Goal: Find specific page/section: Find specific page/section

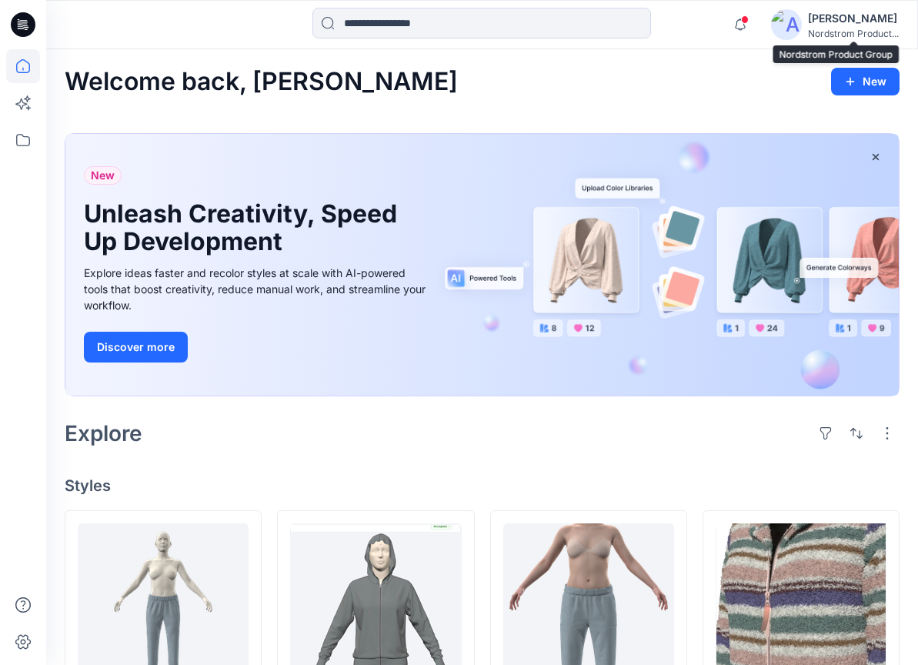
scroll to position [723, 0]
click at [745, 32] on icon "button" at bounding box center [740, 24] width 29 height 31
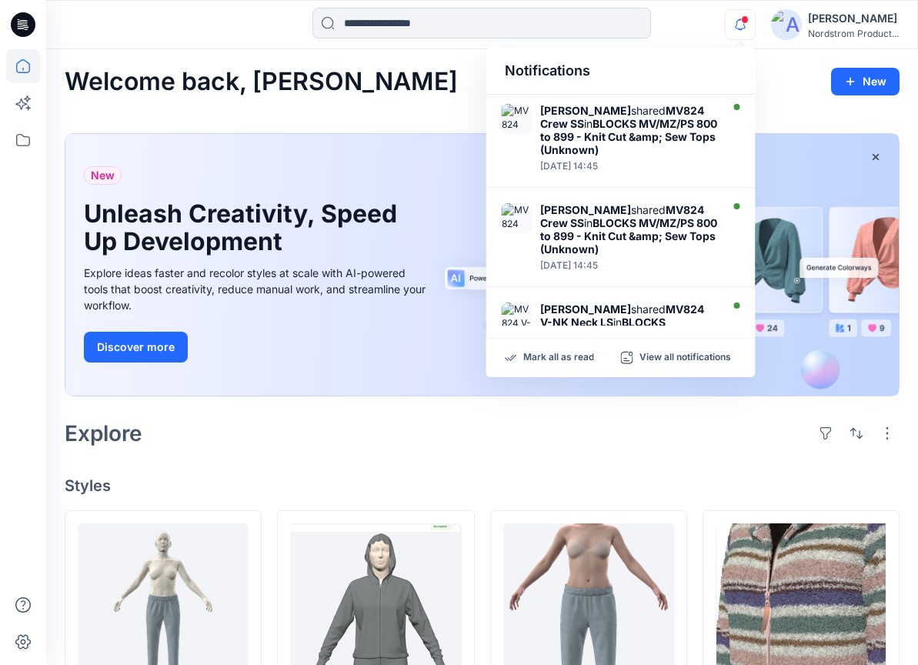
click at [745, 32] on icon "button" at bounding box center [740, 24] width 29 height 31
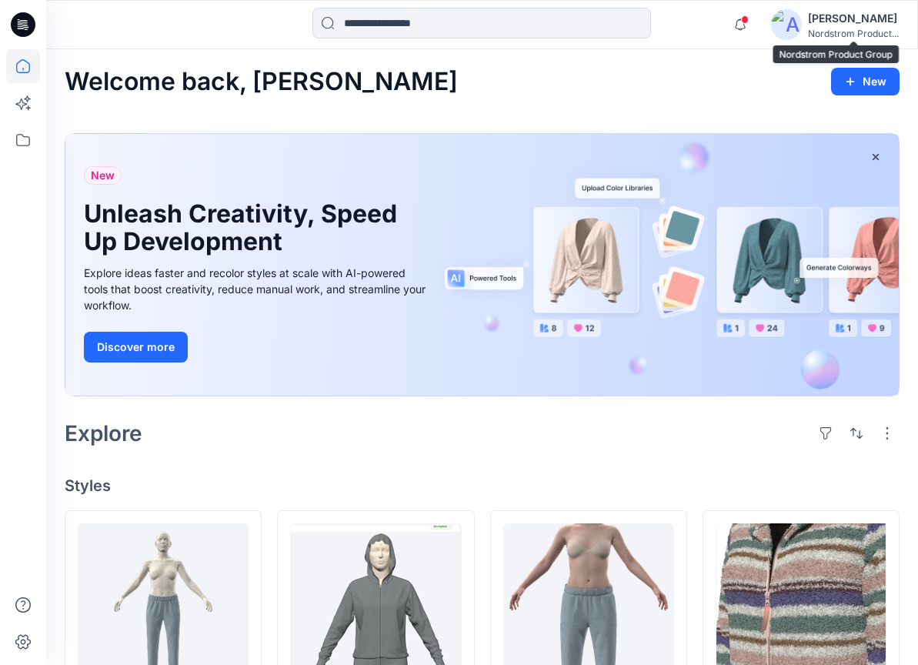
click at [838, 28] on div "Nordstrom Product..." at bounding box center [853, 34] width 91 height 12
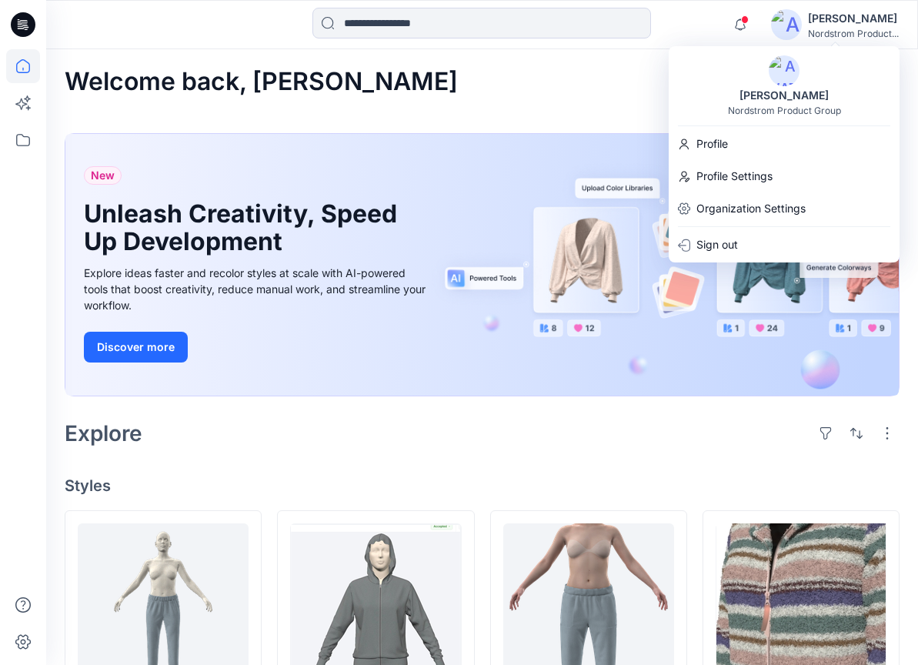
click at [838, 28] on div "Nordstrom Product..." at bounding box center [853, 34] width 91 height 12
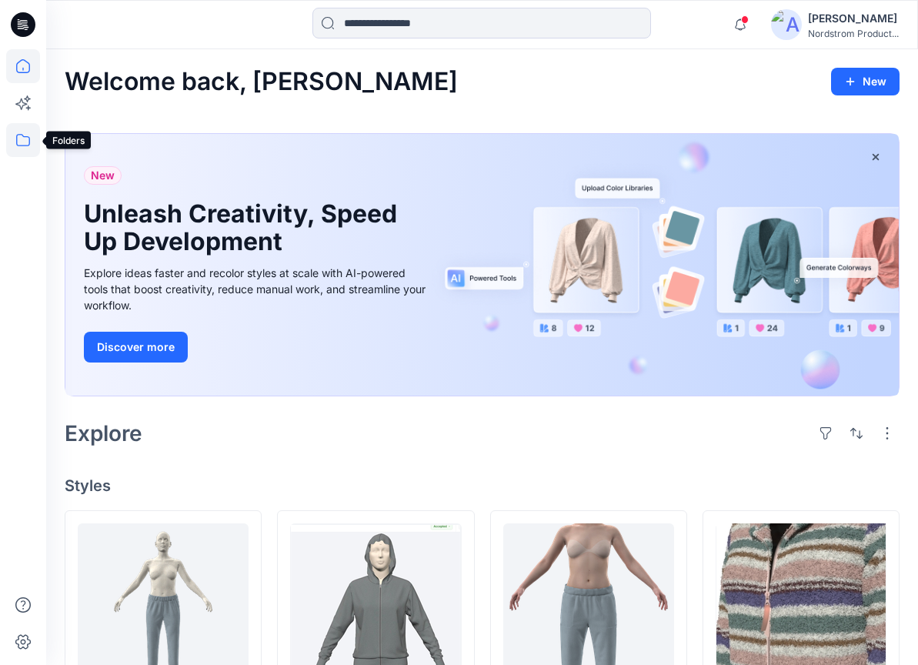
click at [16, 146] on icon at bounding box center [23, 140] width 34 height 34
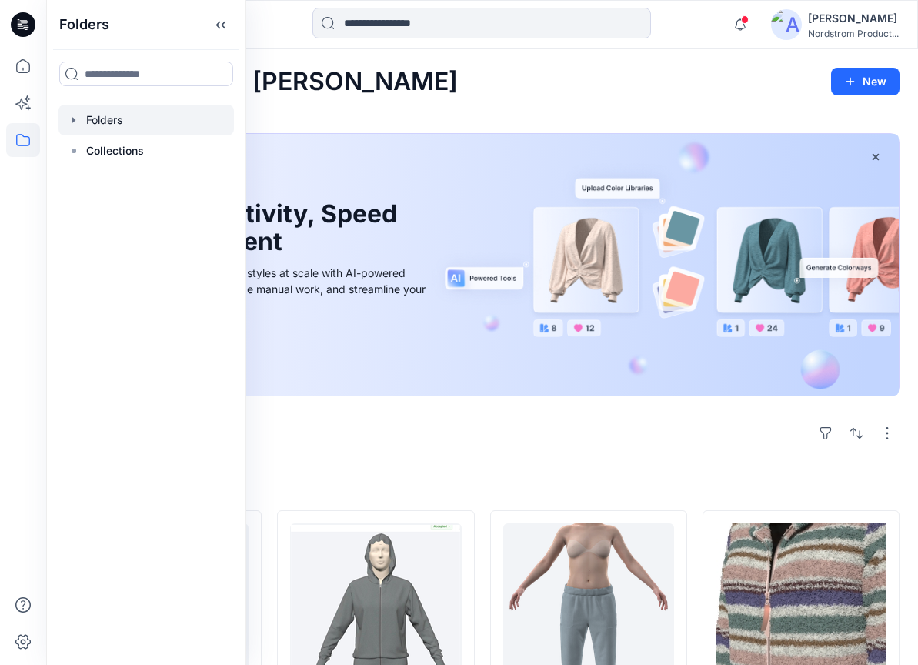
click at [79, 118] on icon "button" at bounding box center [74, 120] width 12 height 12
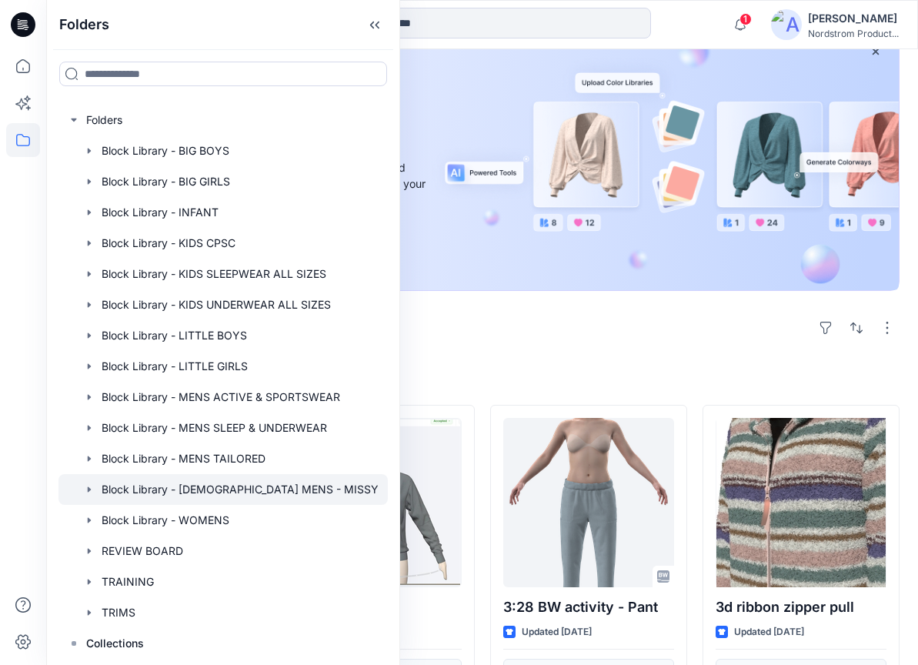
scroll to position [197, 0]
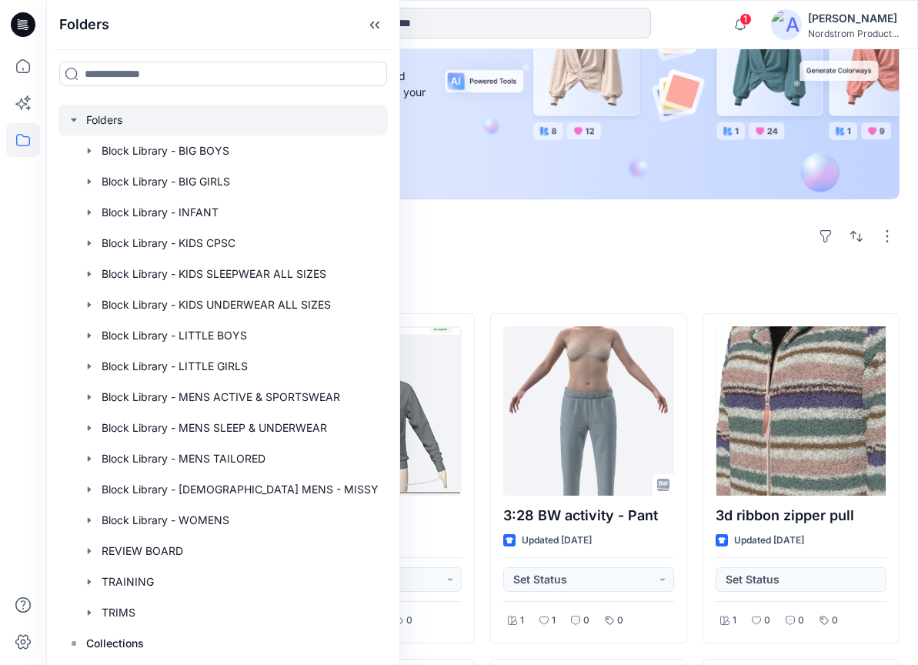
click at [74, 121] on icon "button" at bounding box center [73, 120] width 5 height 3
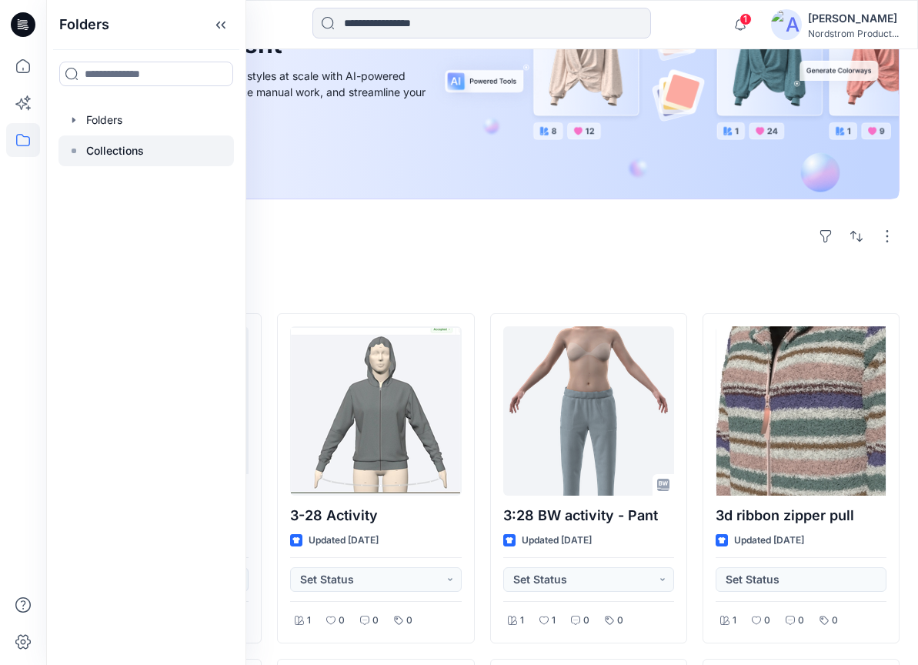
click at [71, 152] on icon at bounding box center [74, 151] width 12 height 12
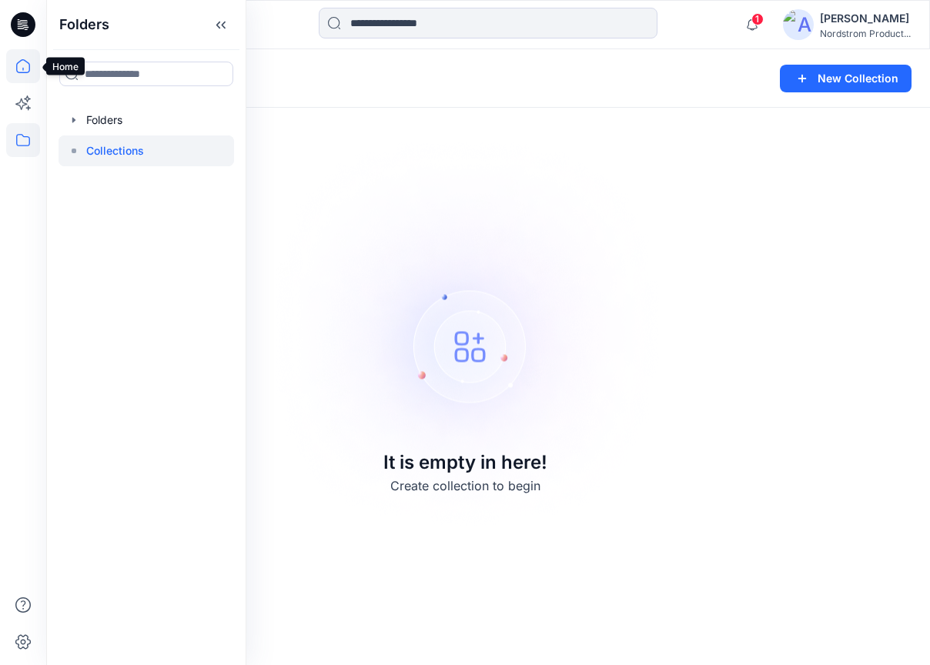
click at [9, 71] on icon at bounding box center [23, 66] width 34 height 34
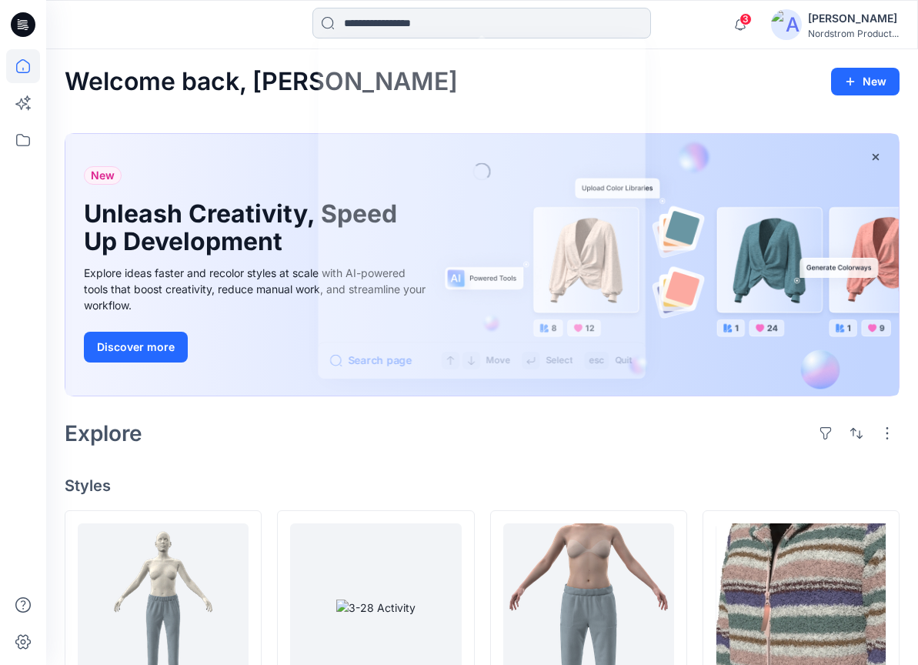
click at [396, 25] on input at bounding box center [482, 23] width 339 height 31
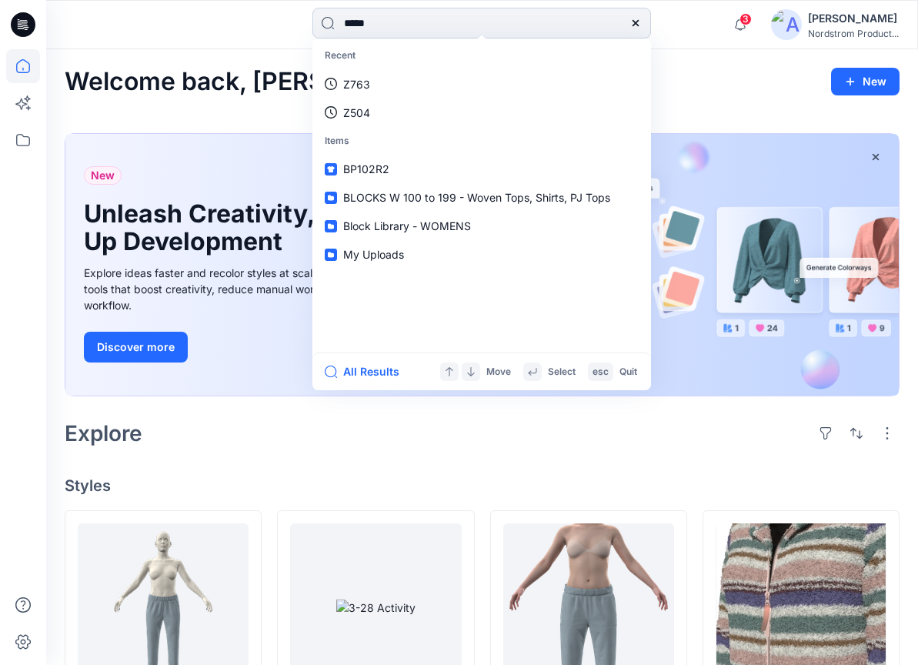
type input "******"
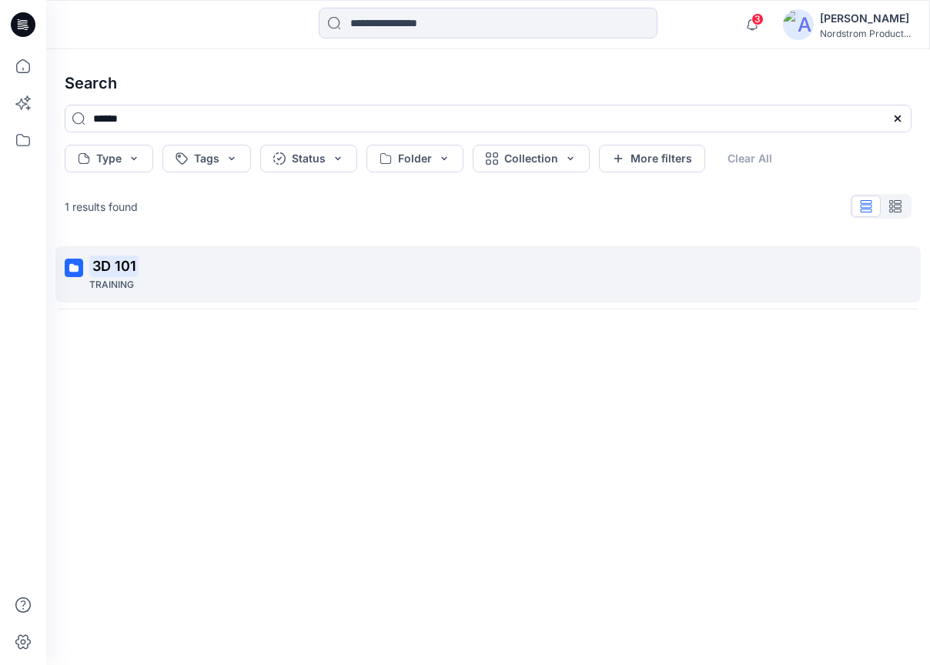
click at [107, 263] on mark "3D 101" at bounding box center [113, 266] width 49 height 22
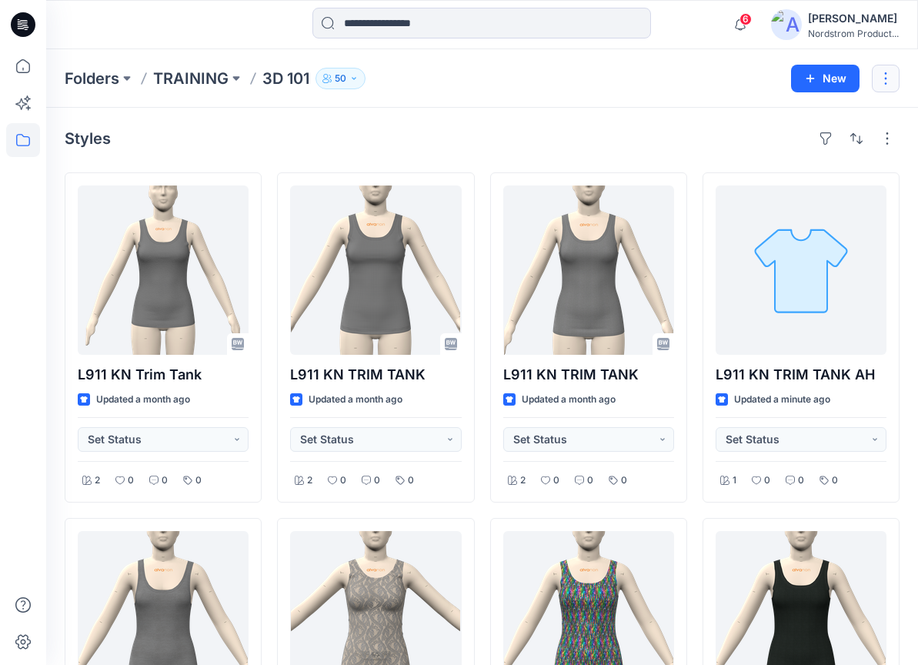
click at [887, 81] on button "button" at bounding box center [886, 79] width 28 height 28
click at [358, 77] on icon "button" at bounding box center [354, 78] width 9 height 9
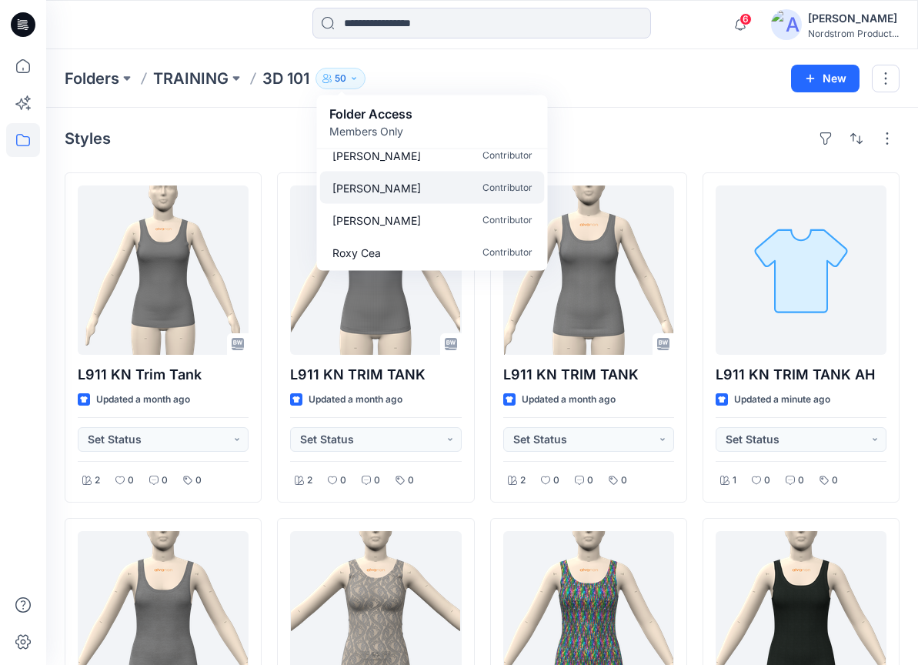
scroll to position [1423, 0]
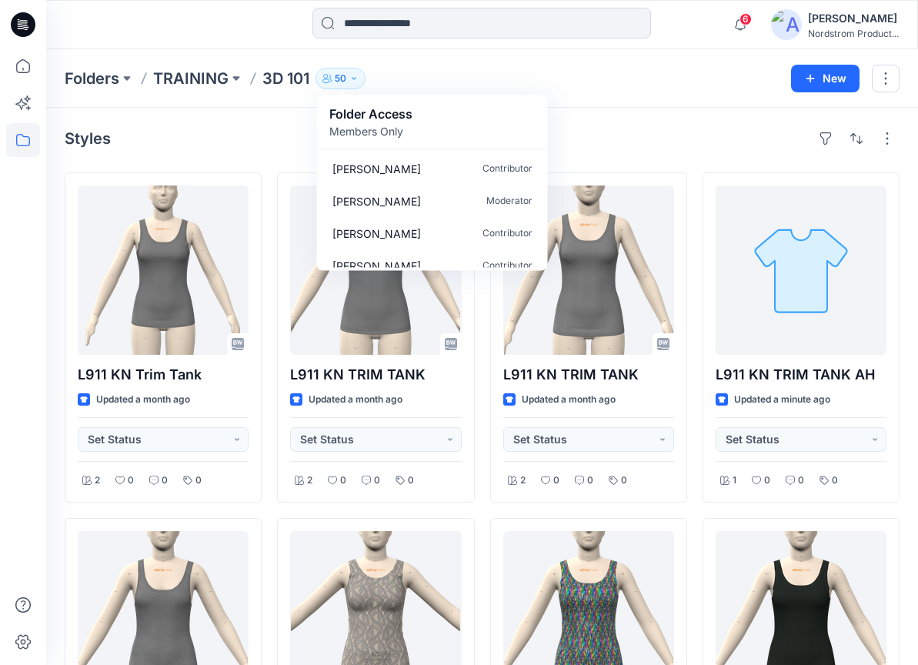
click at [612, 121] on div "Styles L911 KN Trim Tank Updated a month ago Set Status 2 0 0 0 L911 KN Trim Ta…" at bounding box center [482, 660] width 872 height 1105
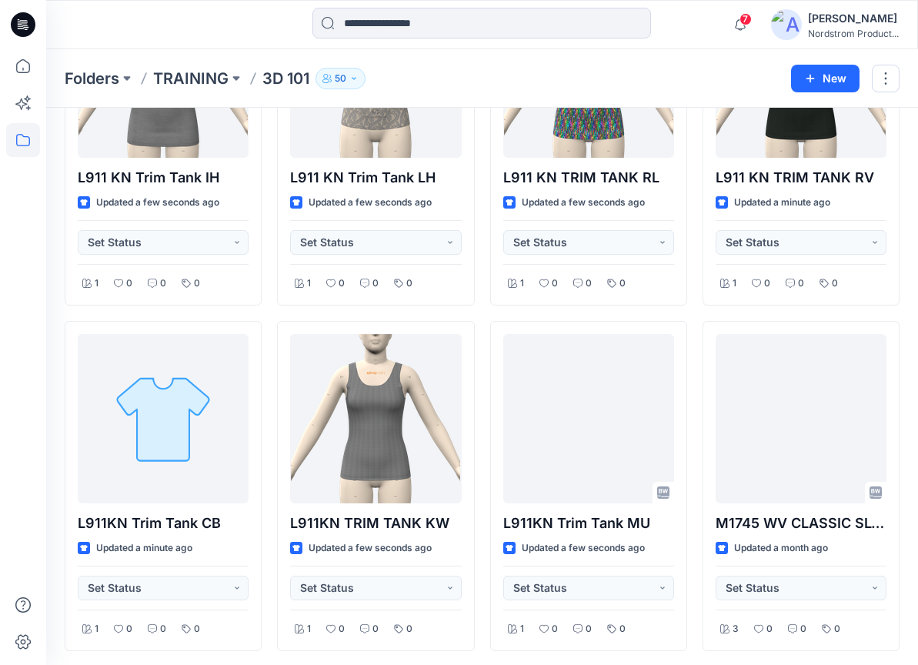
scroll to position [426, 0]
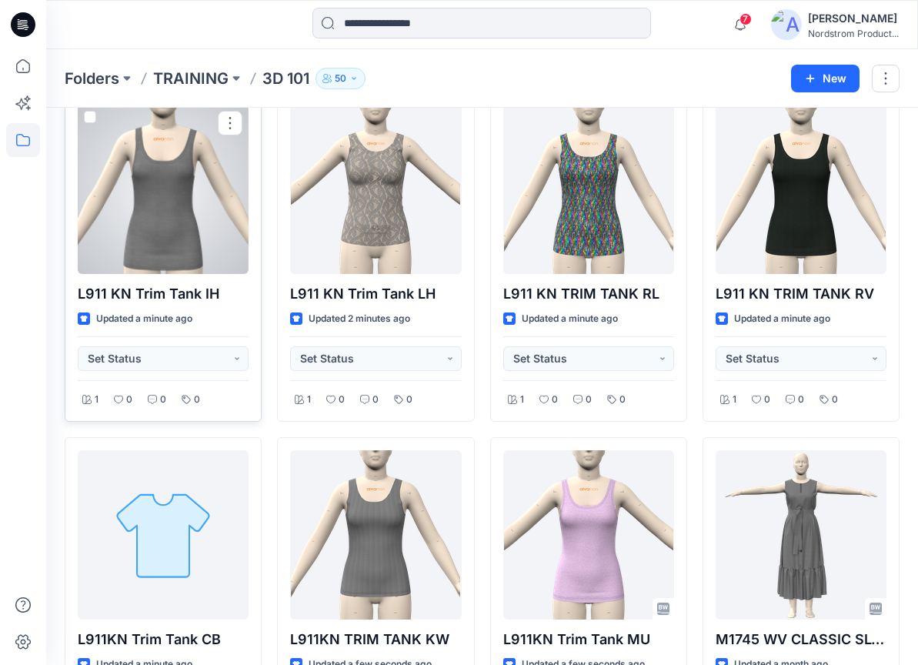
click at [212, 293] on p "L911 KN Trim Tank IH" at bounding box center [163, 294] width 171 height 22
click at [202, 231] on div at bounding box center [163, 189] width 171 height 169
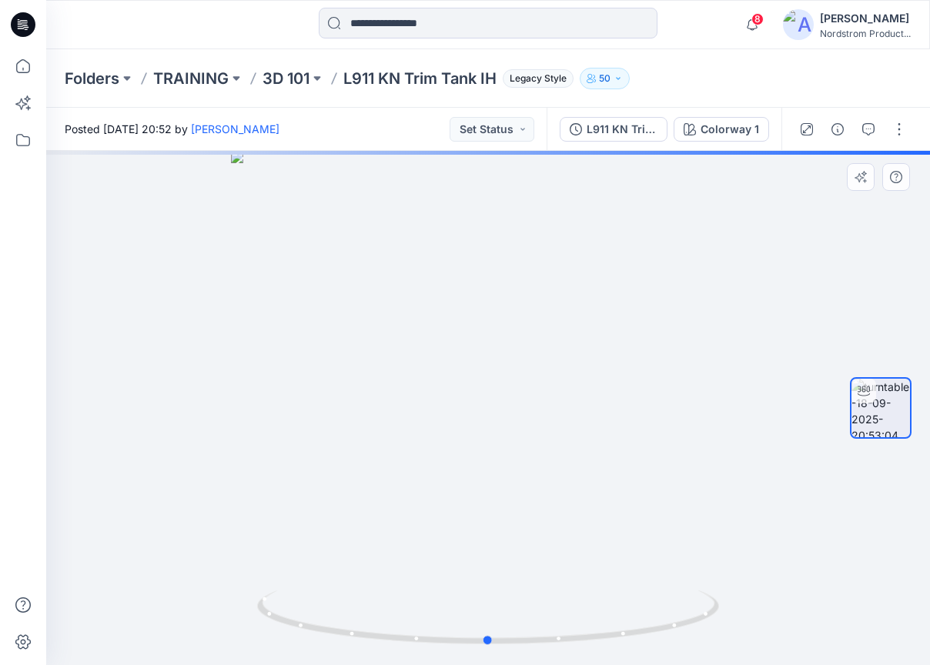
drag, startPoint x: 755, startPoint y: 410, endPoint x: 660, endPoint y: 420, distance: 95.9
click at [754, 410] on div at bounding box center [488, 408] width 884 height 514
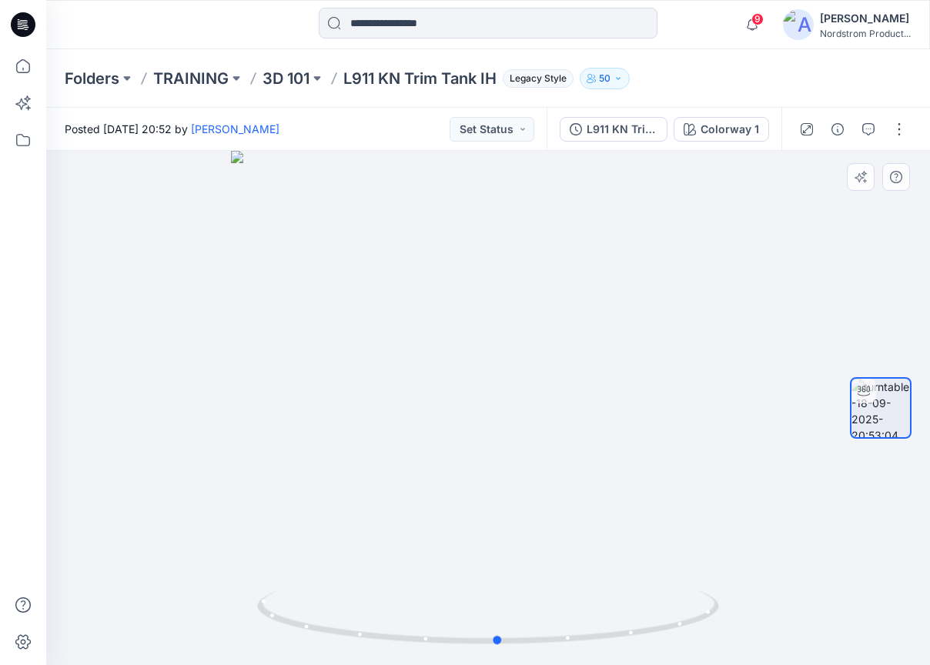
drag, startPoint x: 590, startPoint y: 437, endPoint x: 600, endPoint y: 402, distance: 36.3
click at [601, 414] on div at bounding box center [488, 408] width 884 height 514
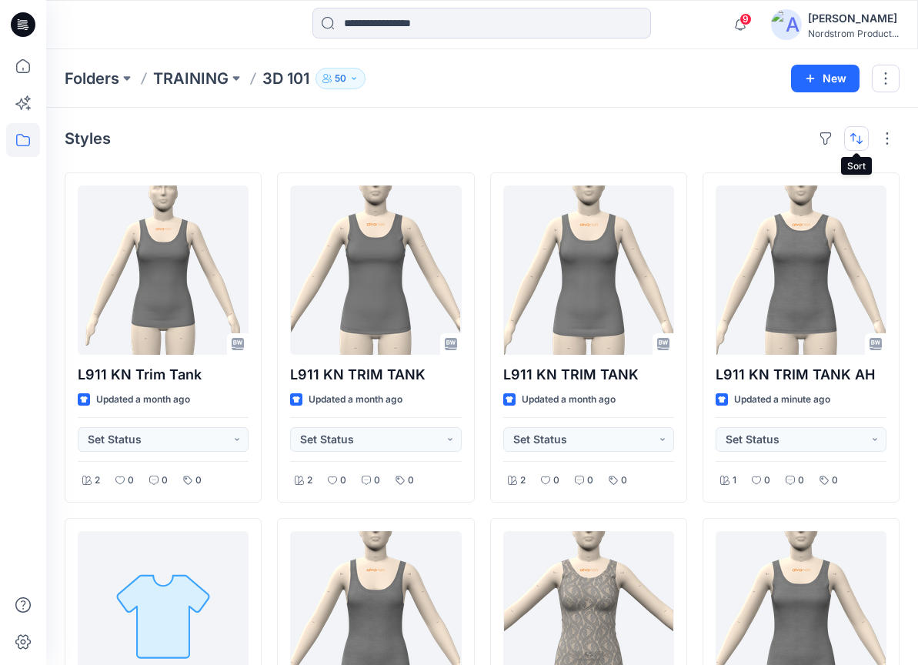
click at [861, 137] on button "button" at bounding box center [857, 138] width 25 height 25
click at [799, 205] on p "A to Z" at bounding box center [805, 212] width 97 height 16
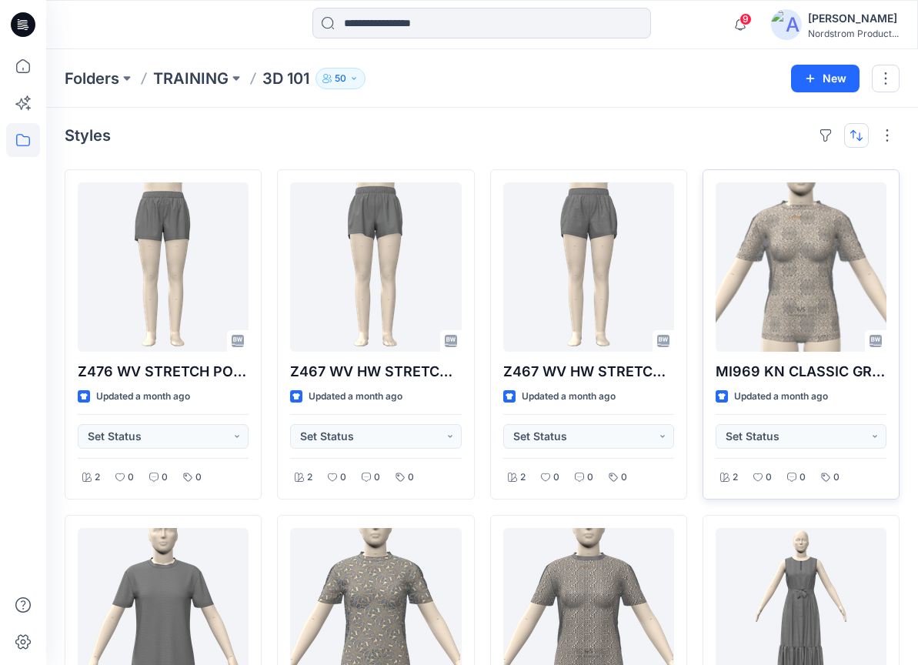
click at [862, 140] on button "button" at bounding box center [857, 135] width 25 height 25
click at [796, 204] on p "Z to A" at bounding box center [805, 209] width 97 height 16
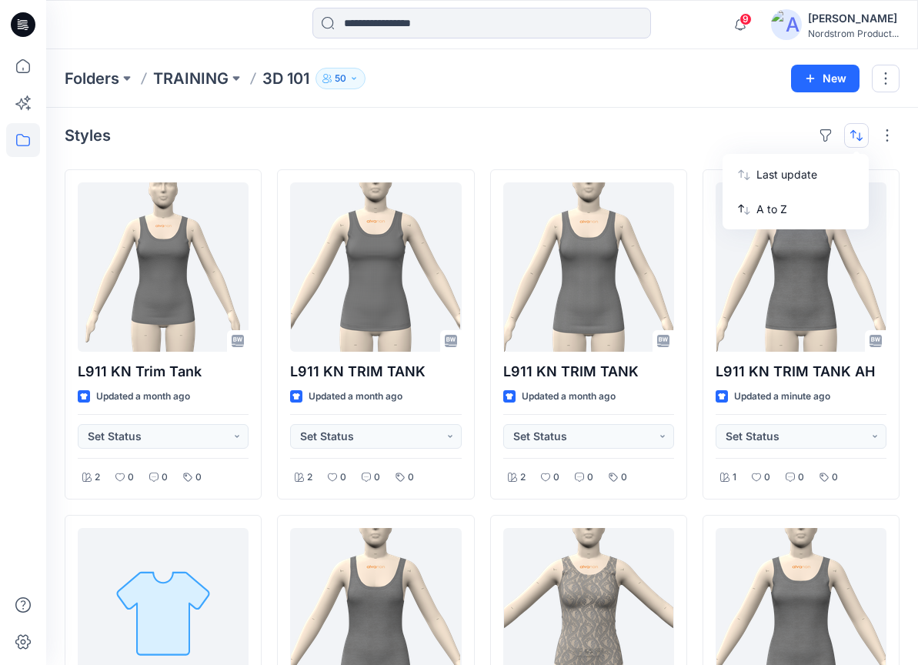
click at [695, 124] on div "Styles Last update A to Z" at bounding box center [482, 135] width 835 height 25
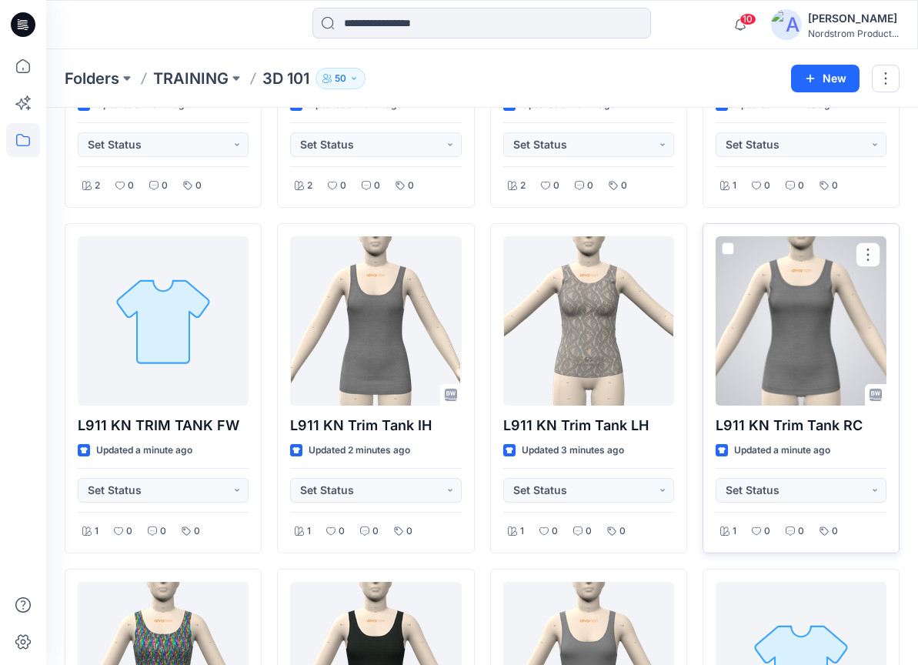
scroll to position [0, 0]
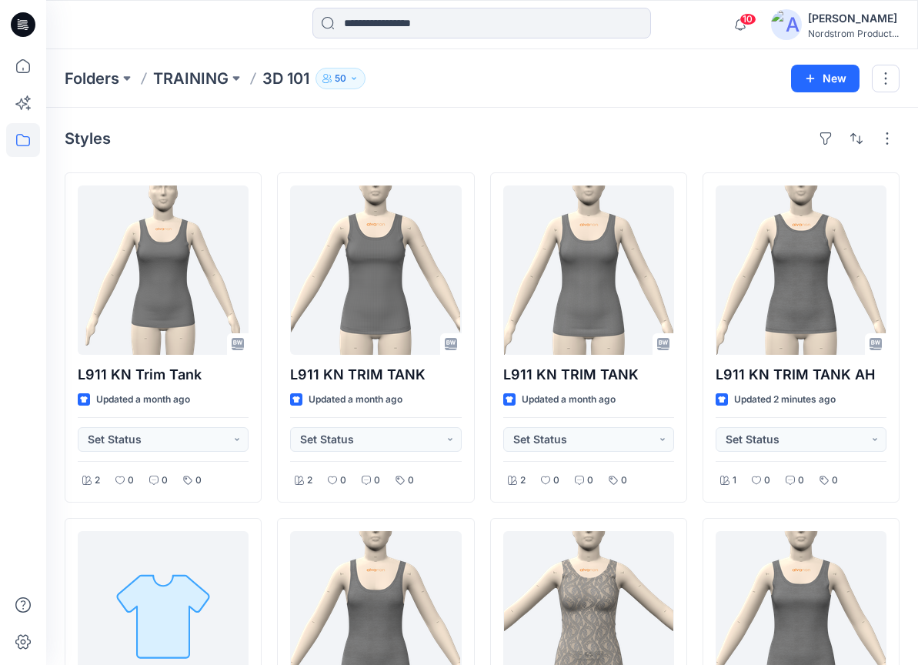
click at [687, 77] on div "Folders TRAINING 3D 101 50" at bounding box center [422, 79] width 715 height 22
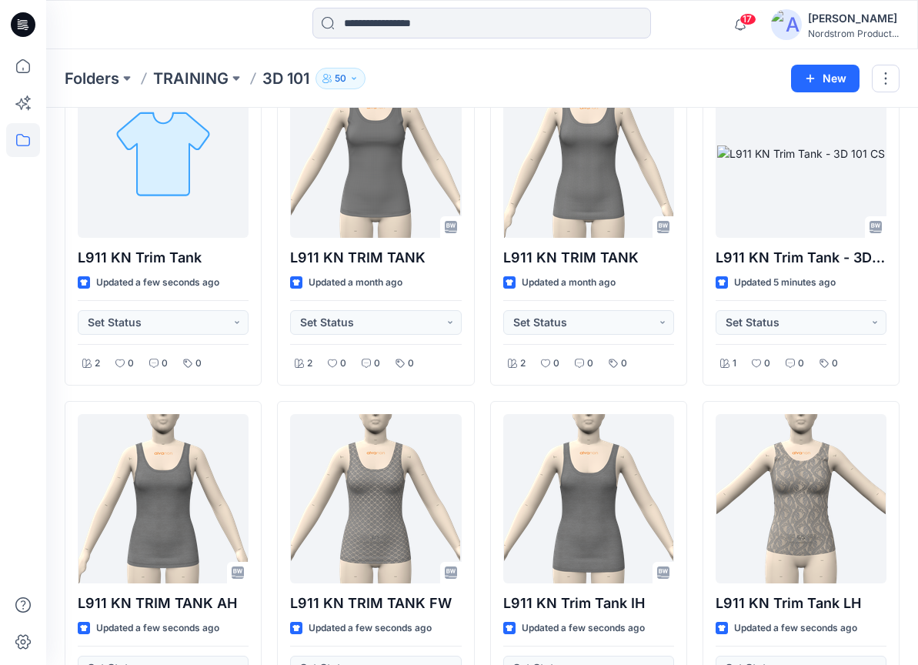
scroll to position [391, 0]
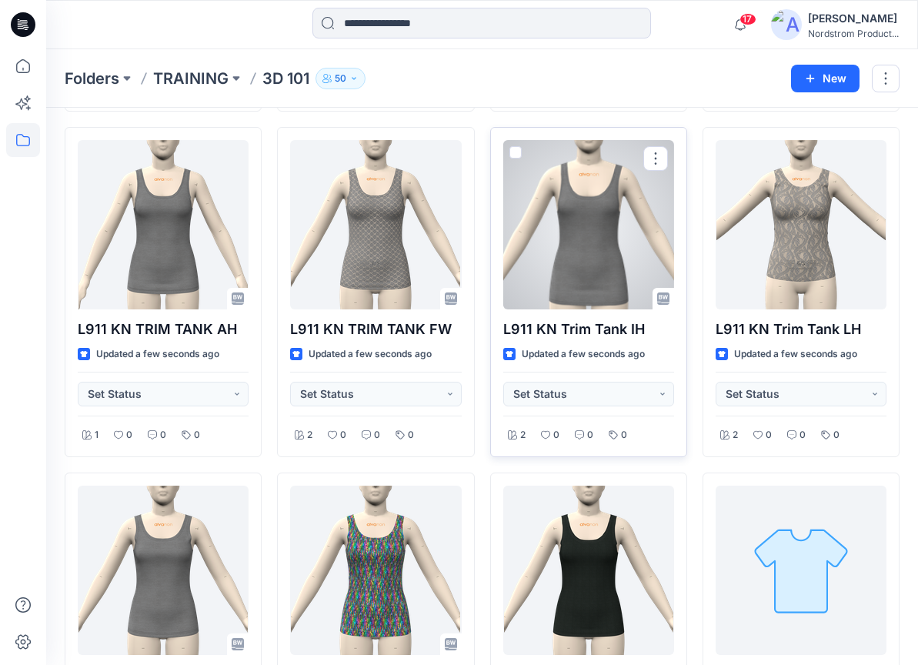
click at [603, 273] on div at bounding box center [588, 224] width 171 height 169
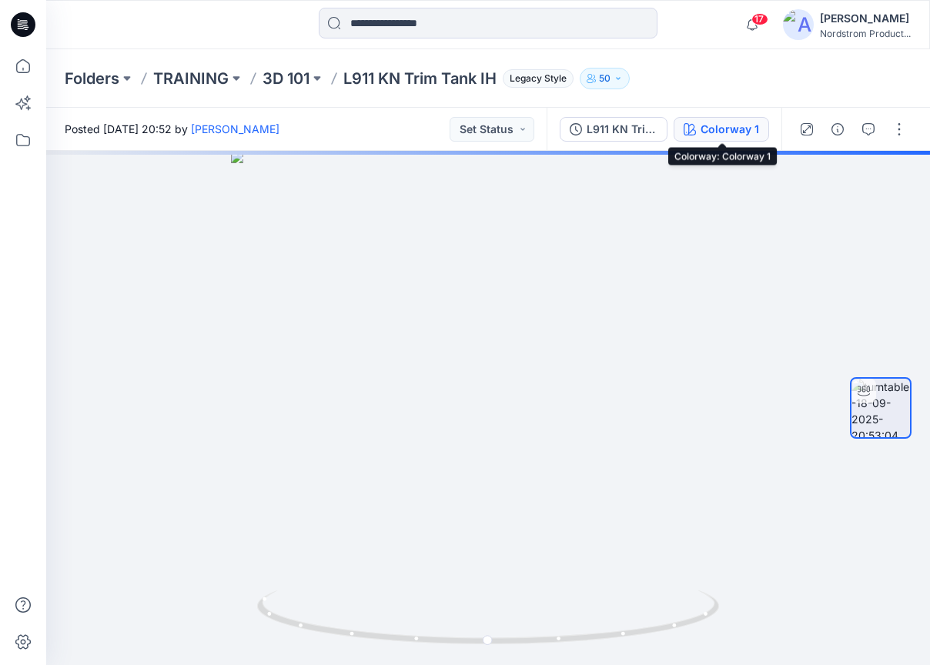
click at [725, 134] on div "Colorway 1" at bounding box center [730, 129] width 59 height 17
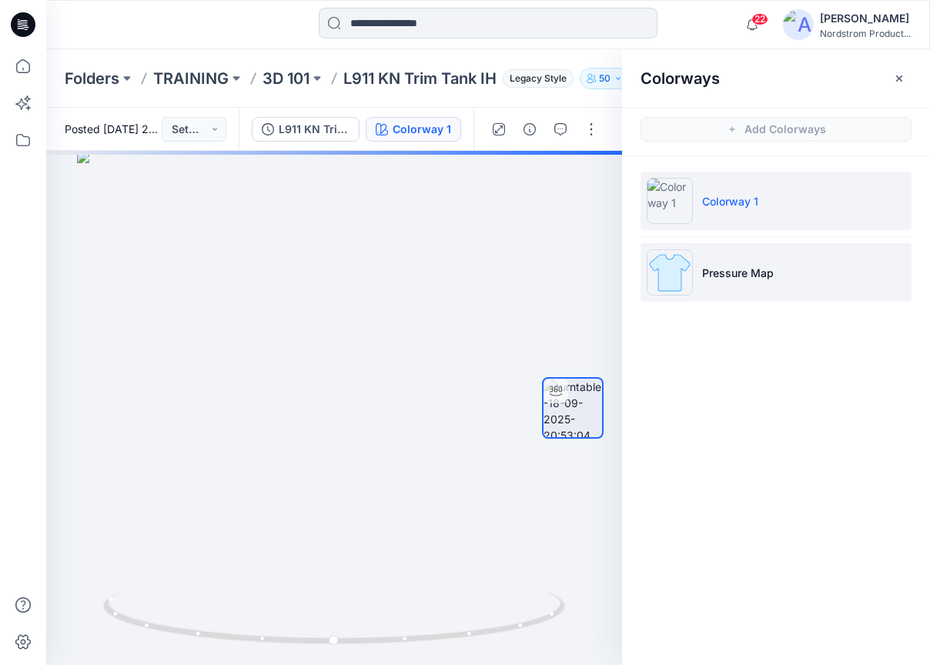
click at [763, 273] on p "Pressure Map" at bounding box center [738, 273] width 72 height 16
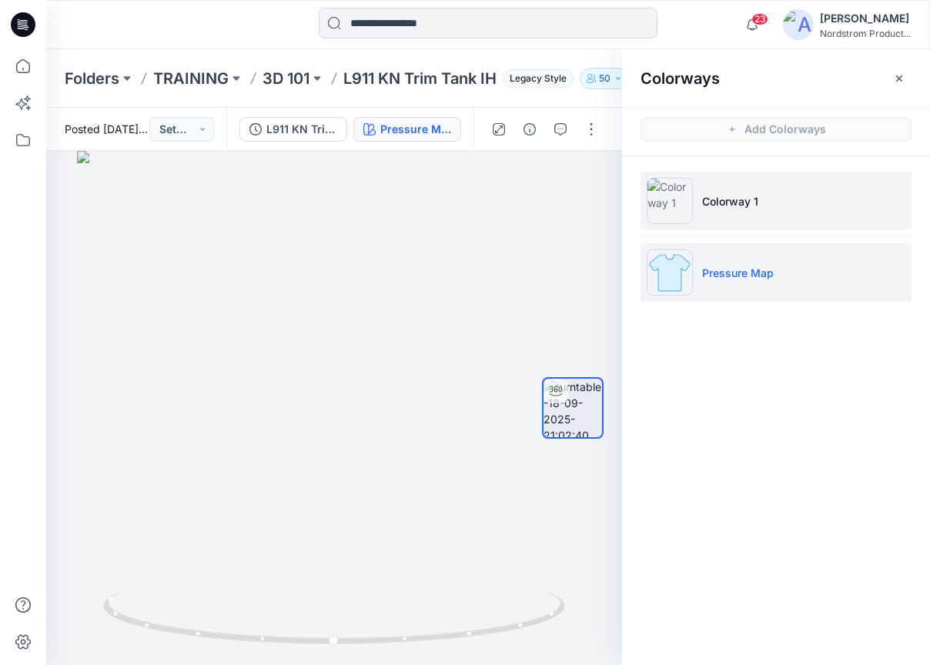
click at [755, 199] on p "Colorway 1" at bounding box center [730, 201] width 56 height 16
click at [771, 269] on p "Pressure Map" at bounding box center [738, 273] width 72 height 16
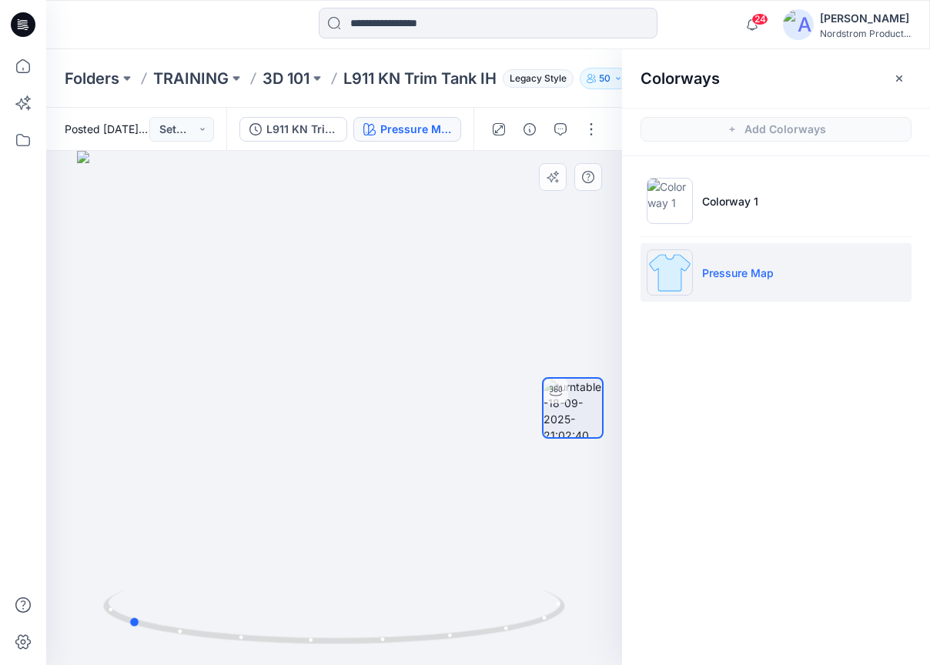
drag, startPoint x: 465, startPoint y: 420, endPoint x: 212, endPoint y: 426, distance: 252.6
click at [212, 427] on div at bounding box center [334, 408] width 576 height 514
drag, startPoint x: 440, startPoint y: 404, endPoint x: 271, endPoint y: 396, distance: 168.8
click at [271, 396] on div at bounding box center [334, 408] width 576 height 514
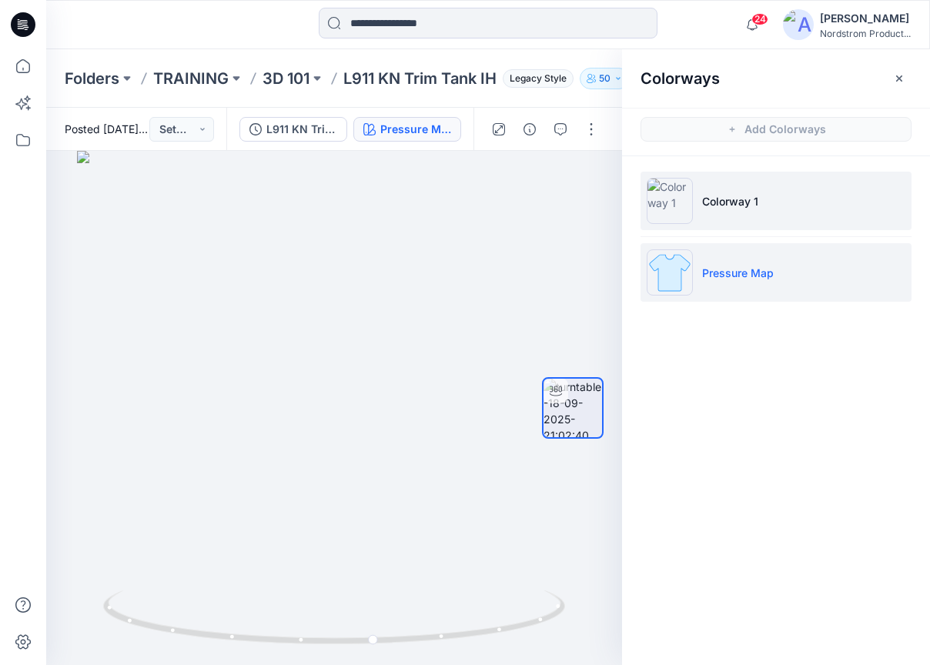
click at [728, 209] on p "Colorway 1" at bounding box center [730, 201] width 56 height 16
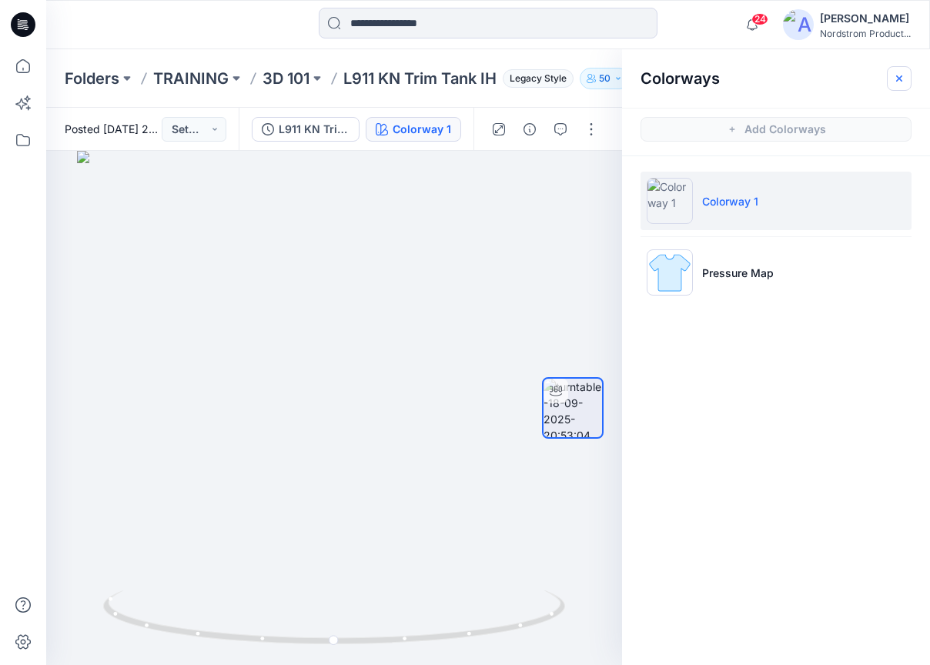
click at [898, 80] on icon "button" at bounding box center [899, 78] width 12 height 12
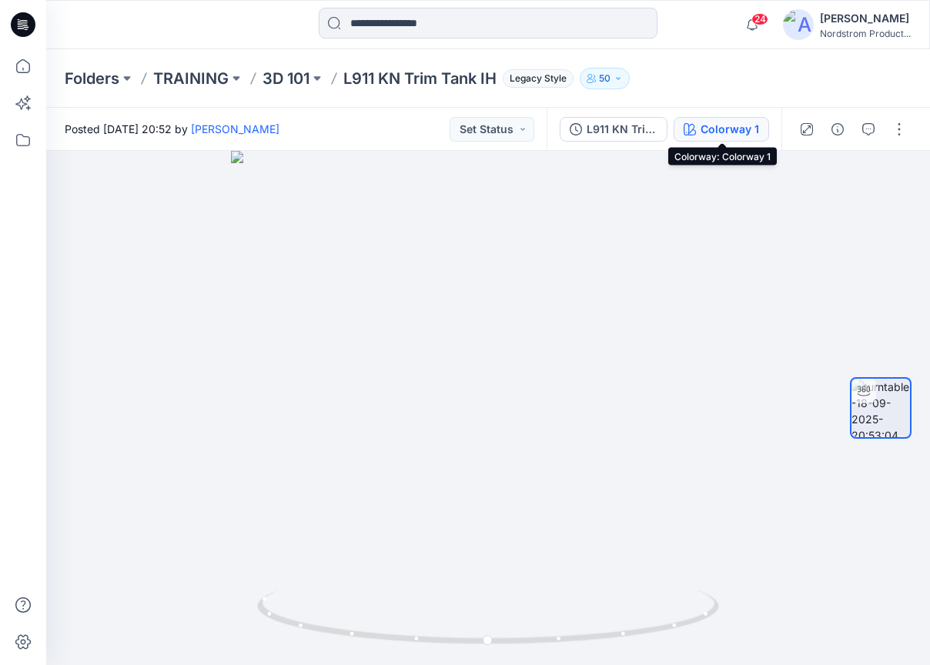
click at [725, 132] on div "Colorway 1" at bounding box center [730, 129] width 59 height 17
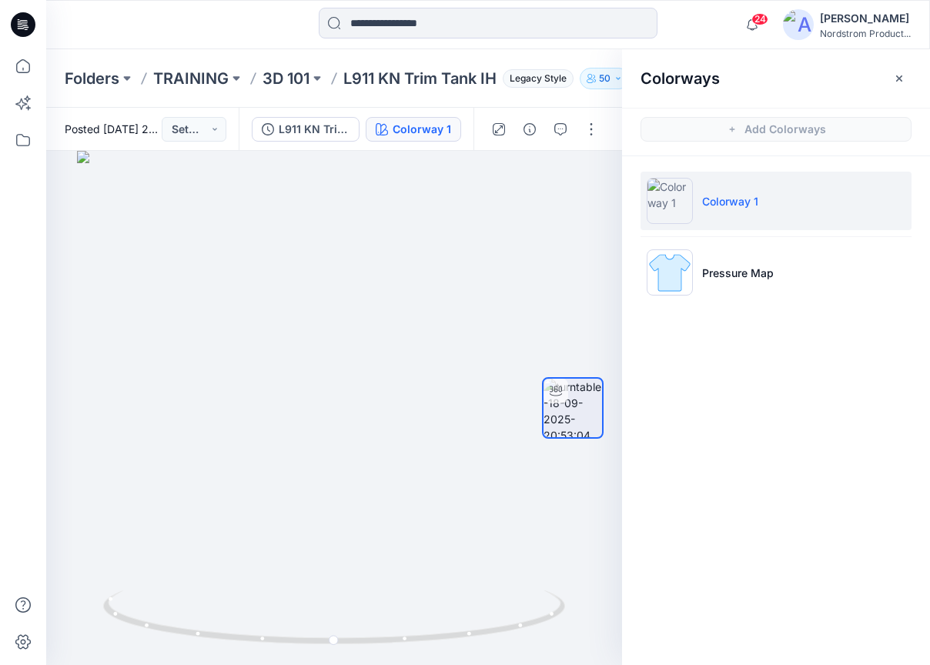
click at [886, 77] on div "Colorways" at bounding box center [776, 78] width 308 height 58
click at [901, 81] on icon "button" at bounding box center [899, 78] width 12 height 12
